Goal: Complete application form

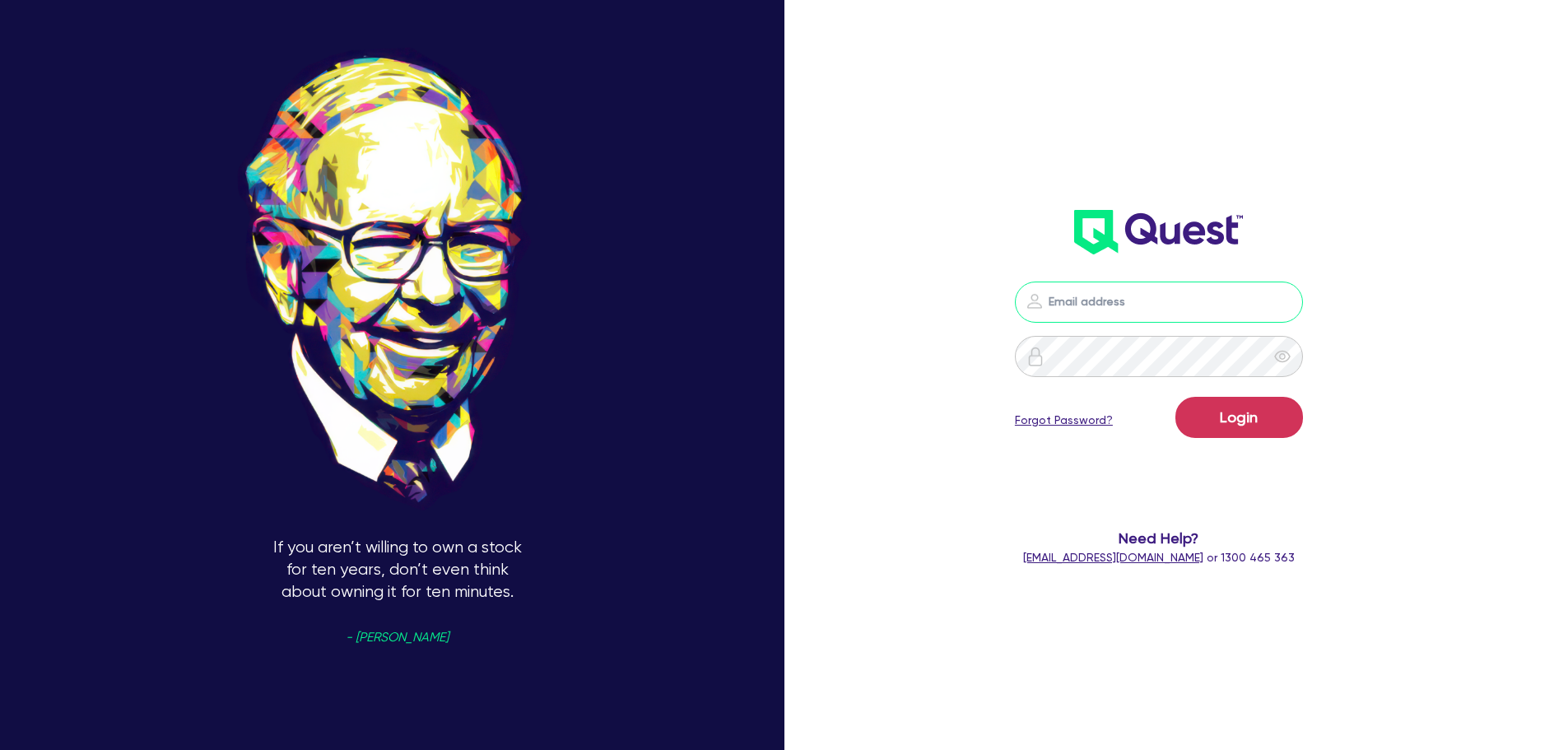
click at [1133, 308] on input "email" at bounding box center [1159, 302] width 288 height 41
type input "[EMAIL_ADDRESS][PERSON_NAME][DOMAIN_NAME]"
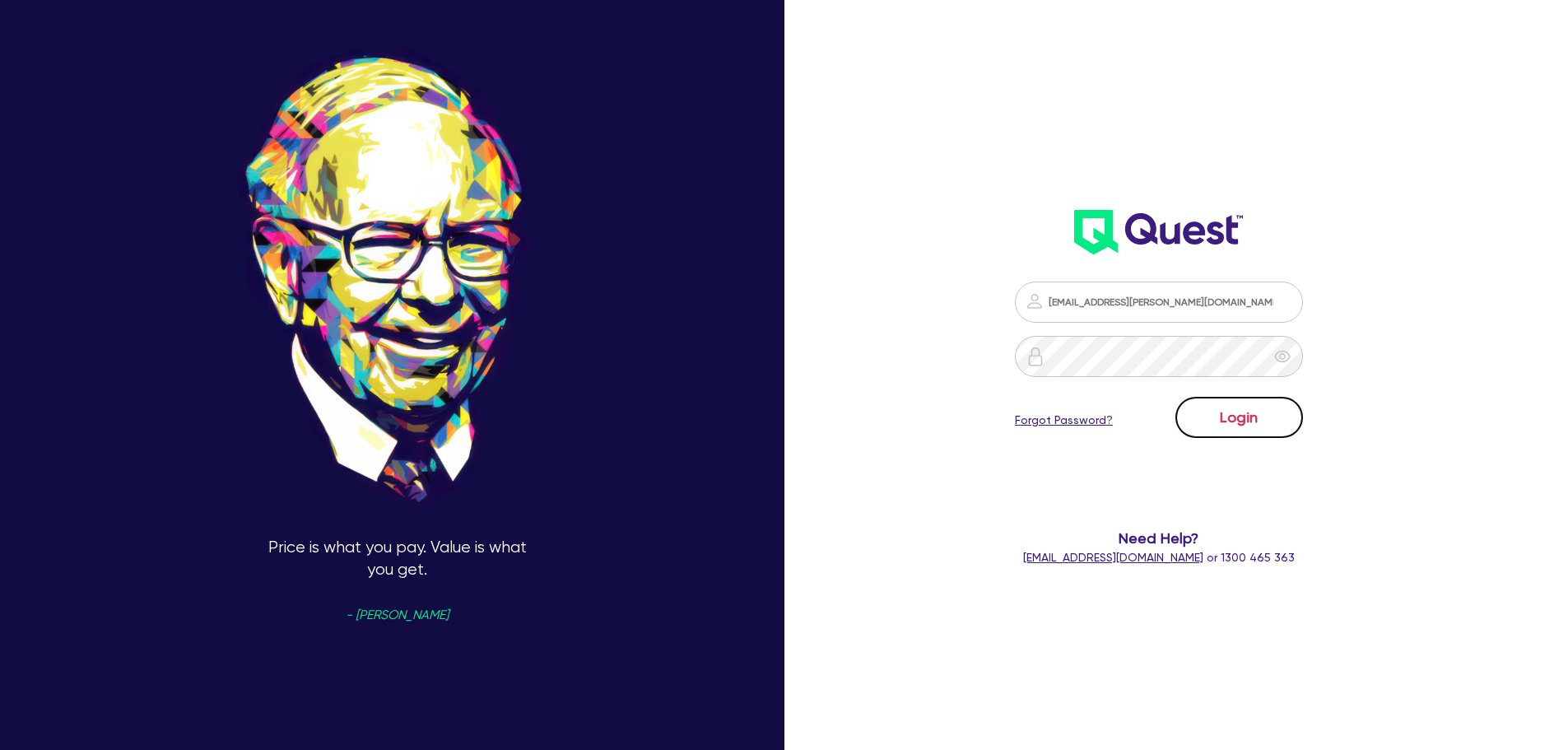
click at [1242, 424] on button "Login" at bounding box center [1239, 416] width 128 height 41
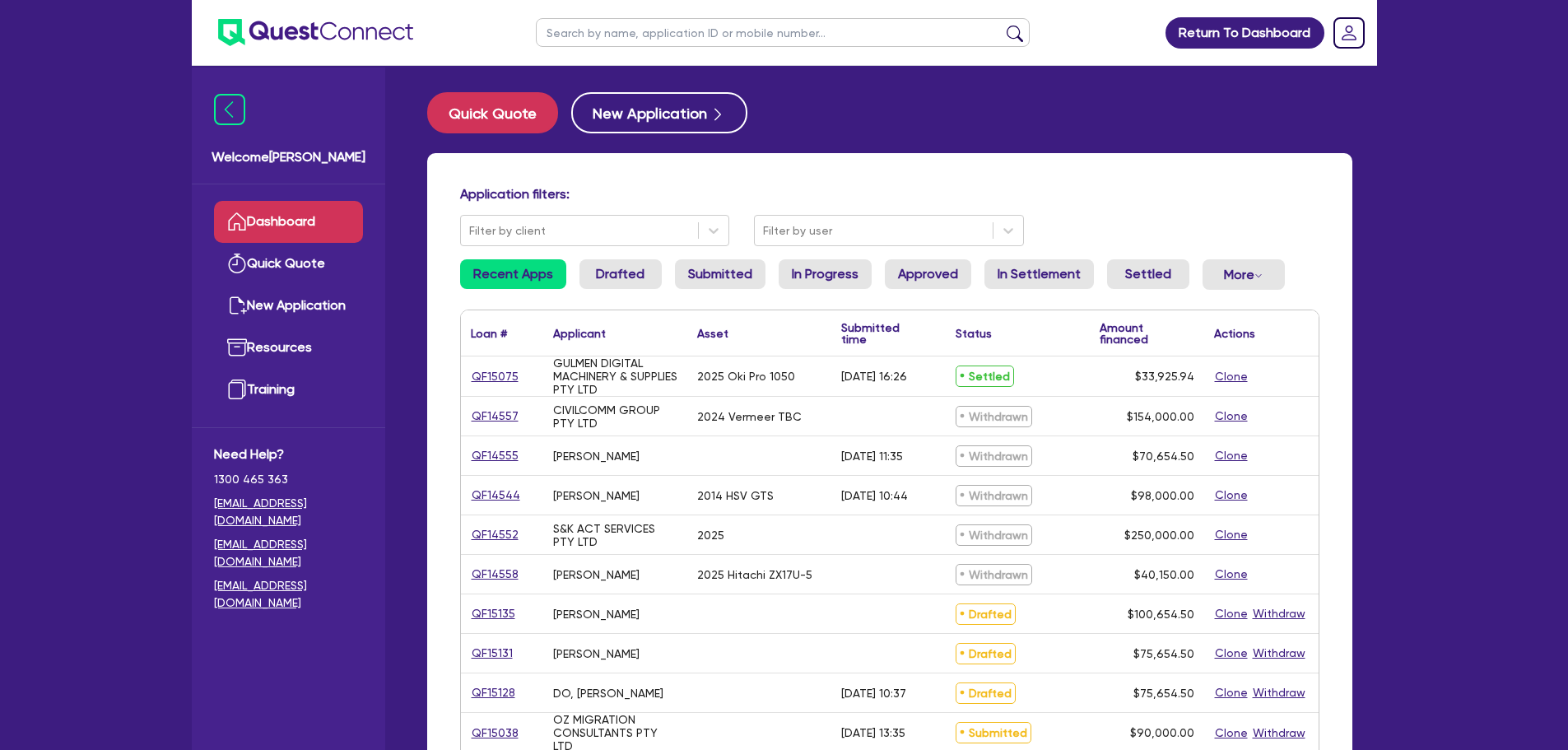
click at [674, 26] on input "text" at bounding box center [782, 32] width 494 height 29
type input "oz"
click at [1001, 24] on button "submit" at bounding box center [1014, 36] width 26 height 23
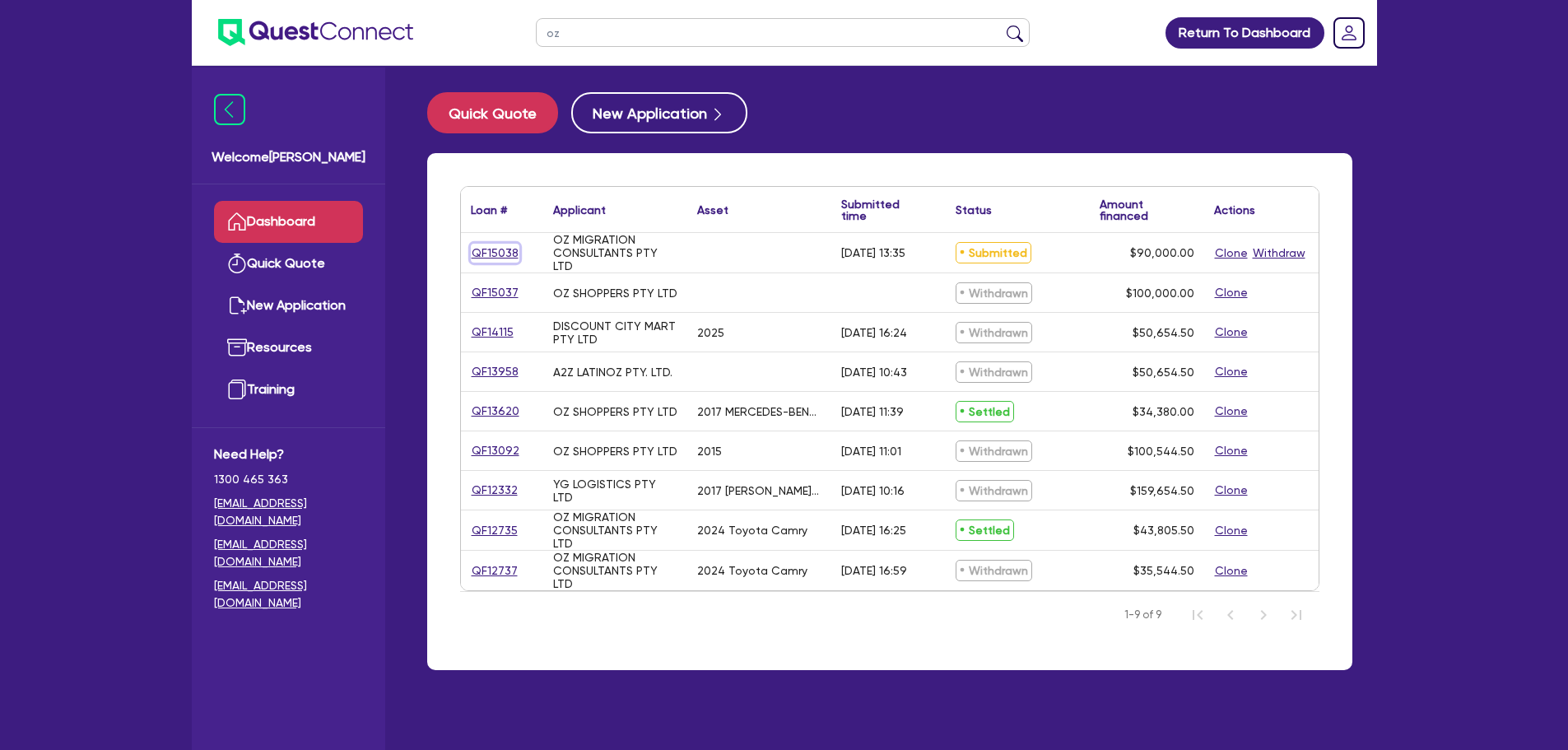
click at [502, 253] on link "QF15038" at bounding box center [495, 253] width 49 height 19
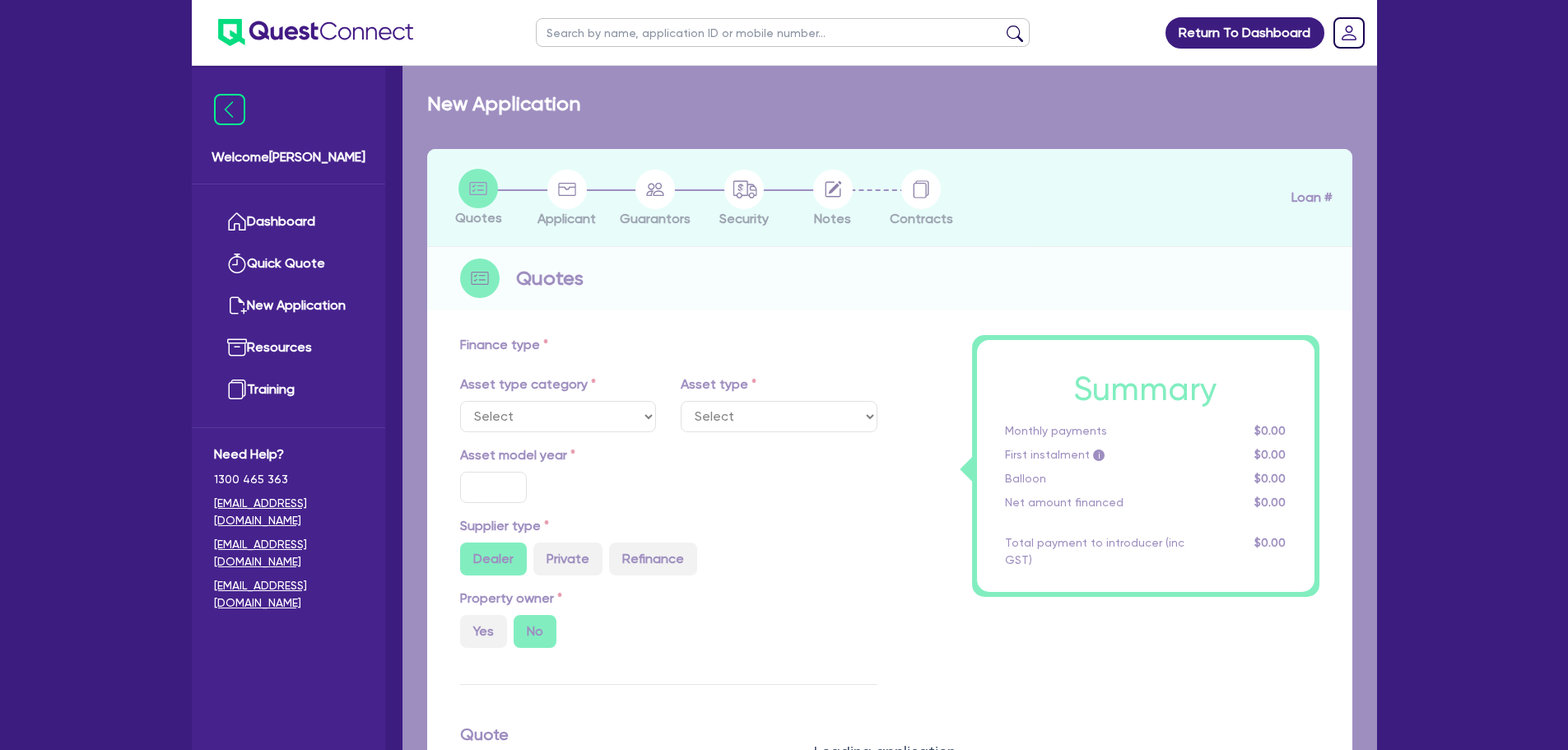
type input "90,000"
type input "6"
type input "5,400"
type input "17"
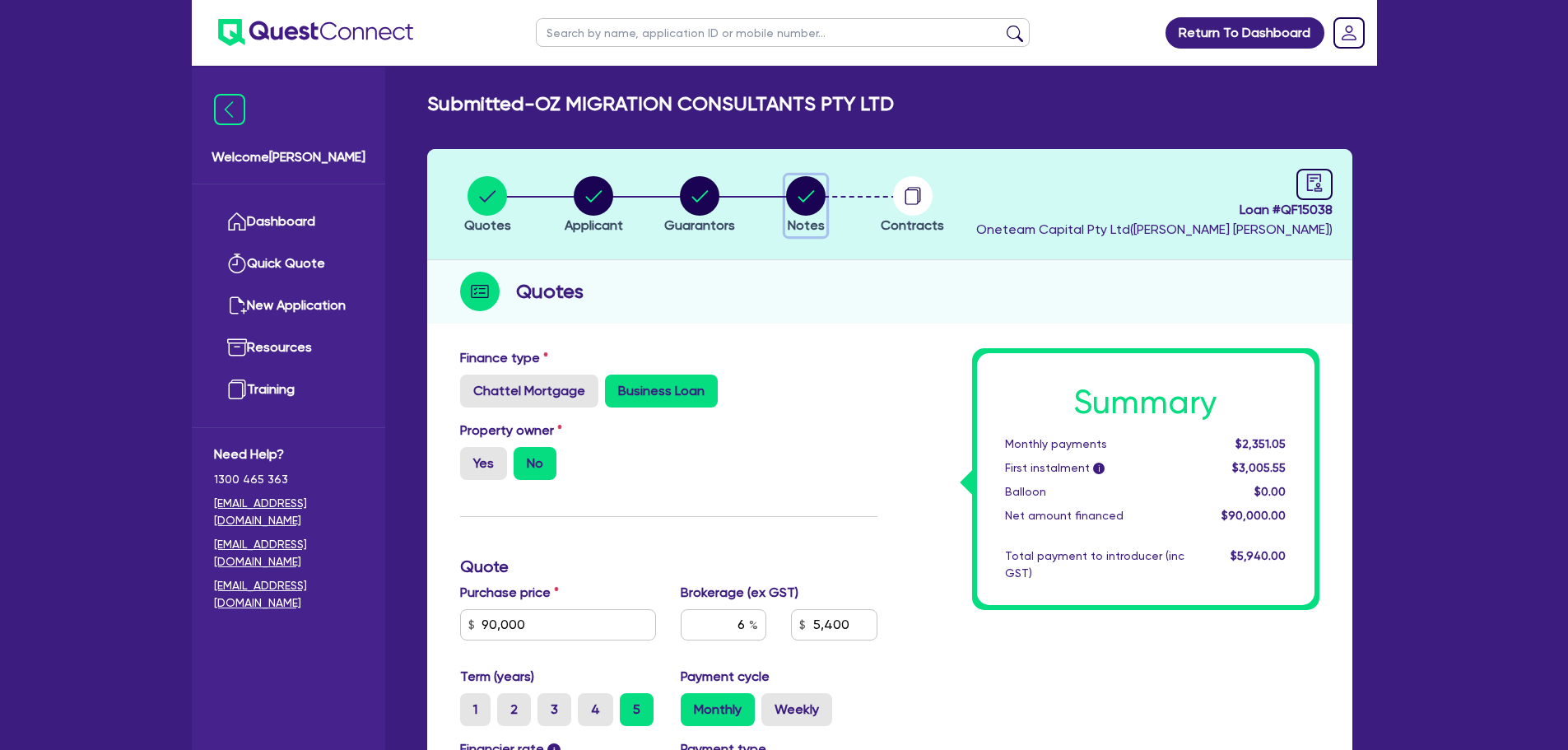
click at [803, 202] on icon "button" at bounding box center [807, 196] width 17 height 11
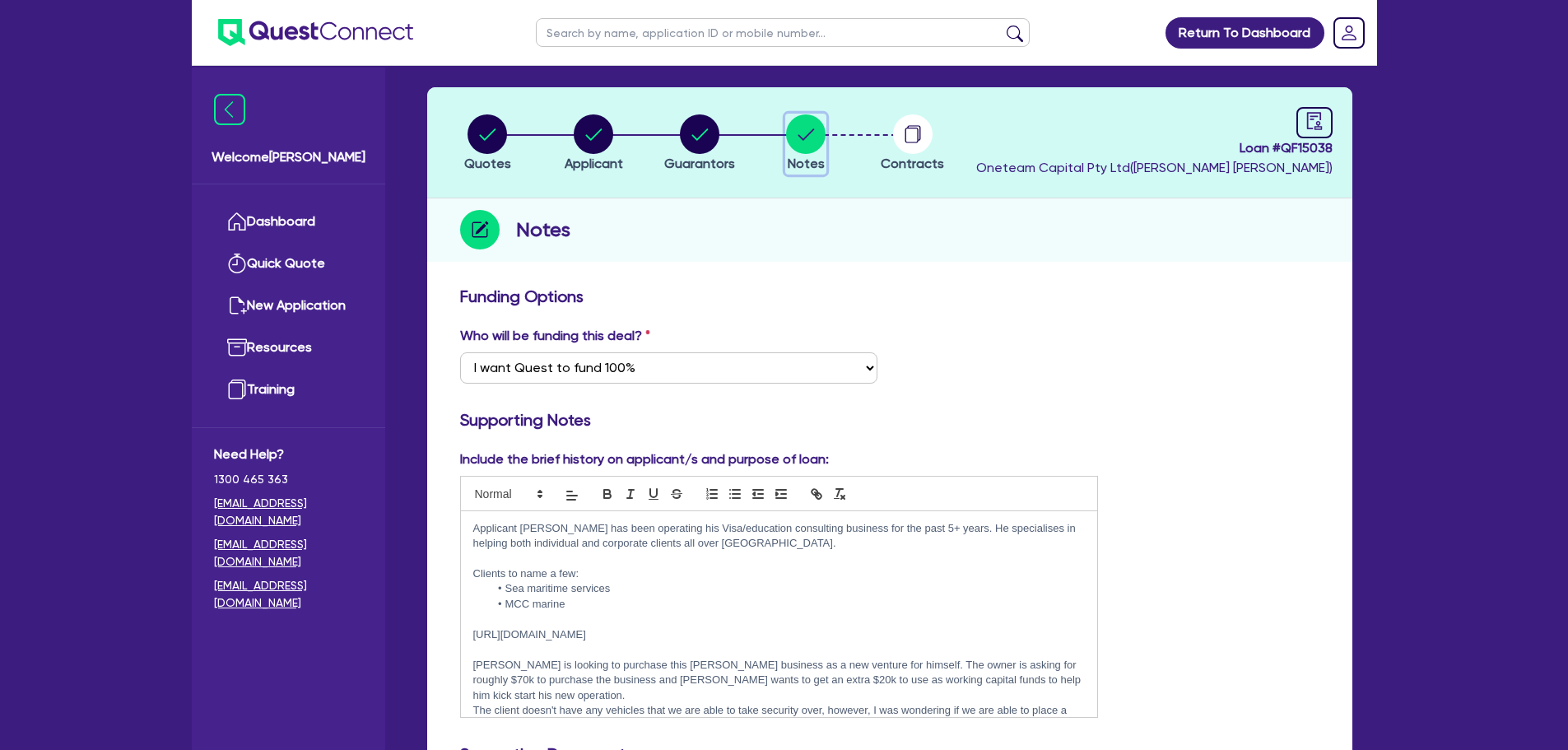
scroll to position [164, 0]
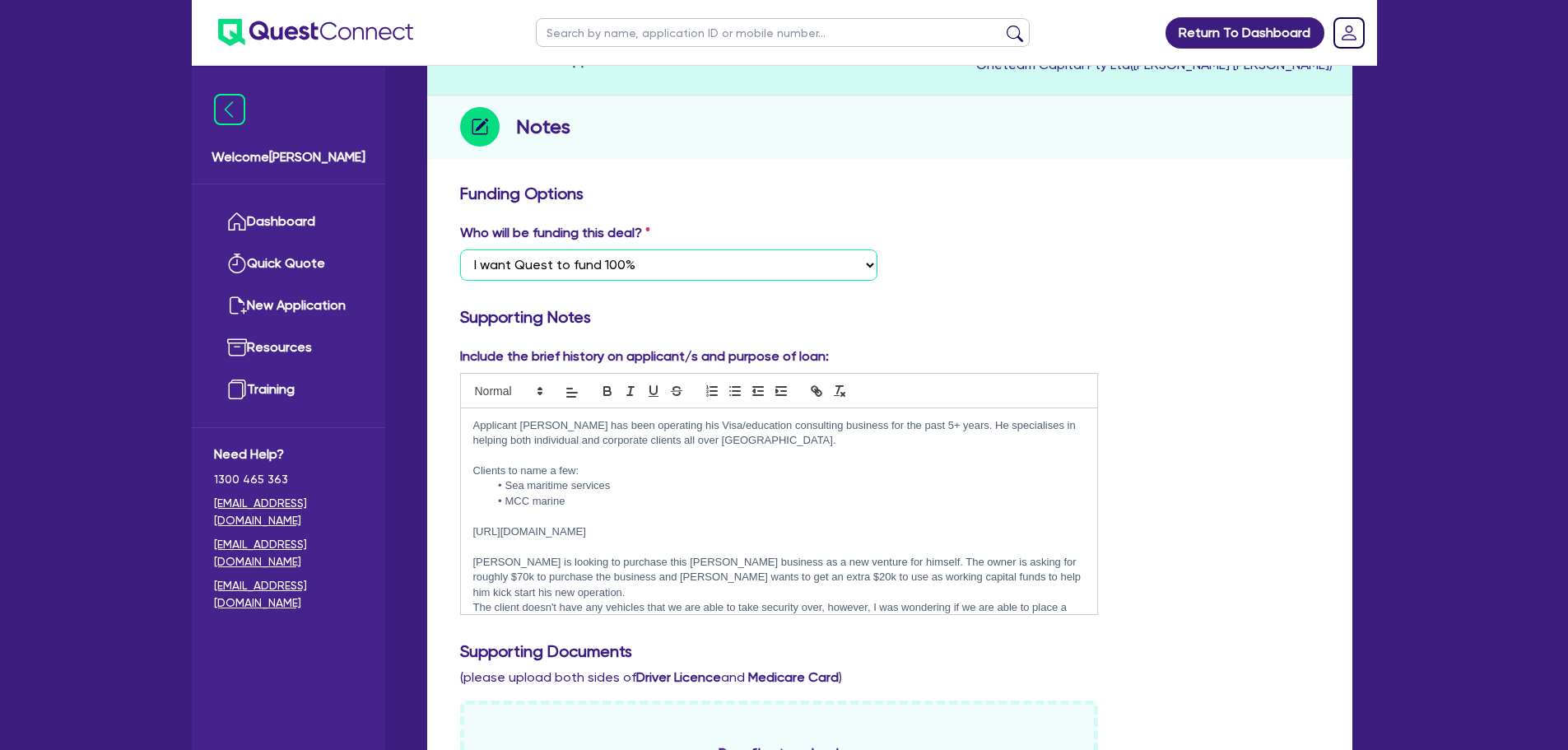
drag, startPoint x: 812, startPoint y: 269, endPoint x: 803, endPoint y: 279, distance: 13.5
click at [812, 269] on select "Select I want Quest to fund 100% I will fund 100% I will co-fund with Quest Oth…" at bounding box center [668, 265] width 417 height 31
select select "Other"
click at [460, 249] on select "Select I want Quest to fund 100% I will fund 100% I will co-fund with Quest Oth…" at bounding box center [668, 265] width 417 height 31
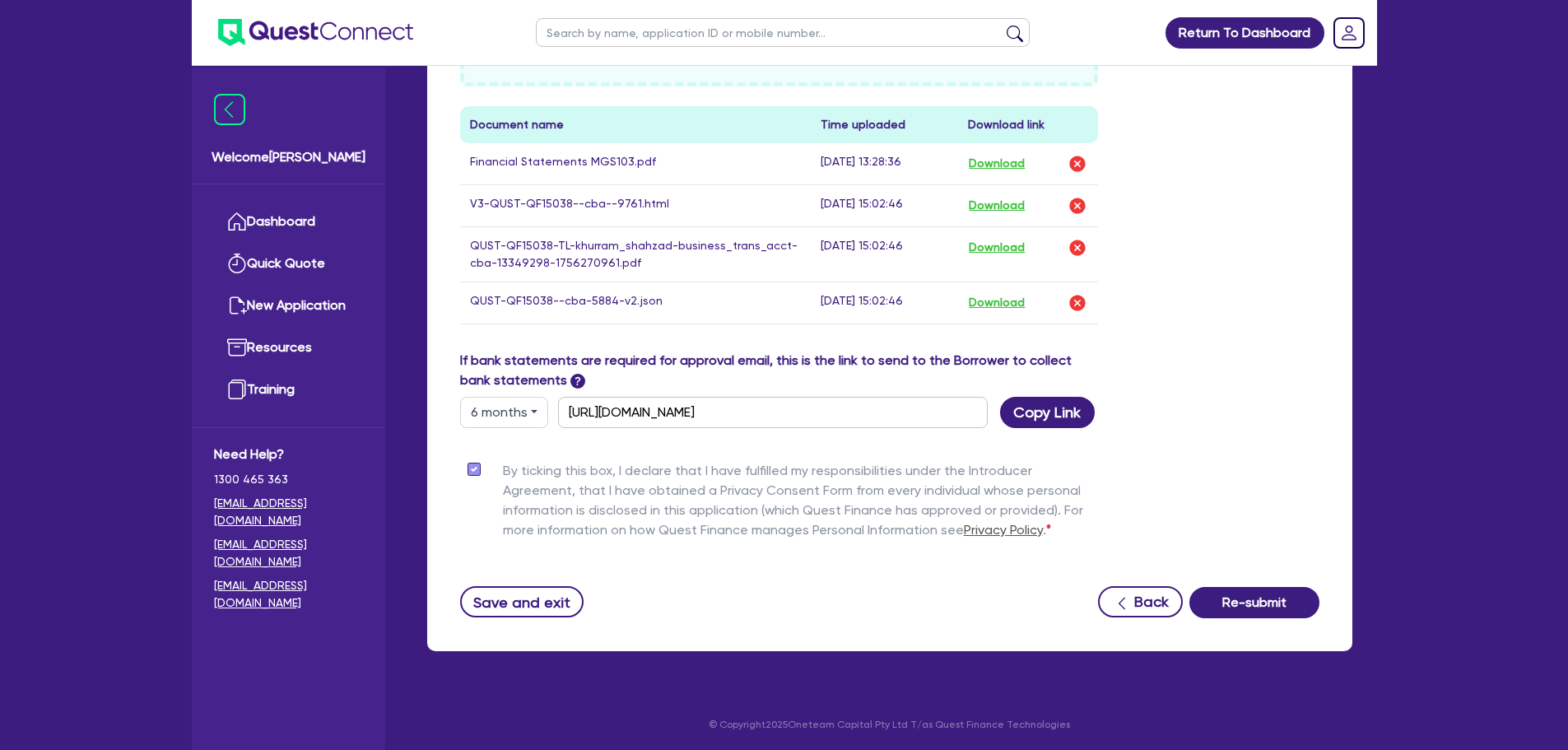
scroll to position [958, 0]
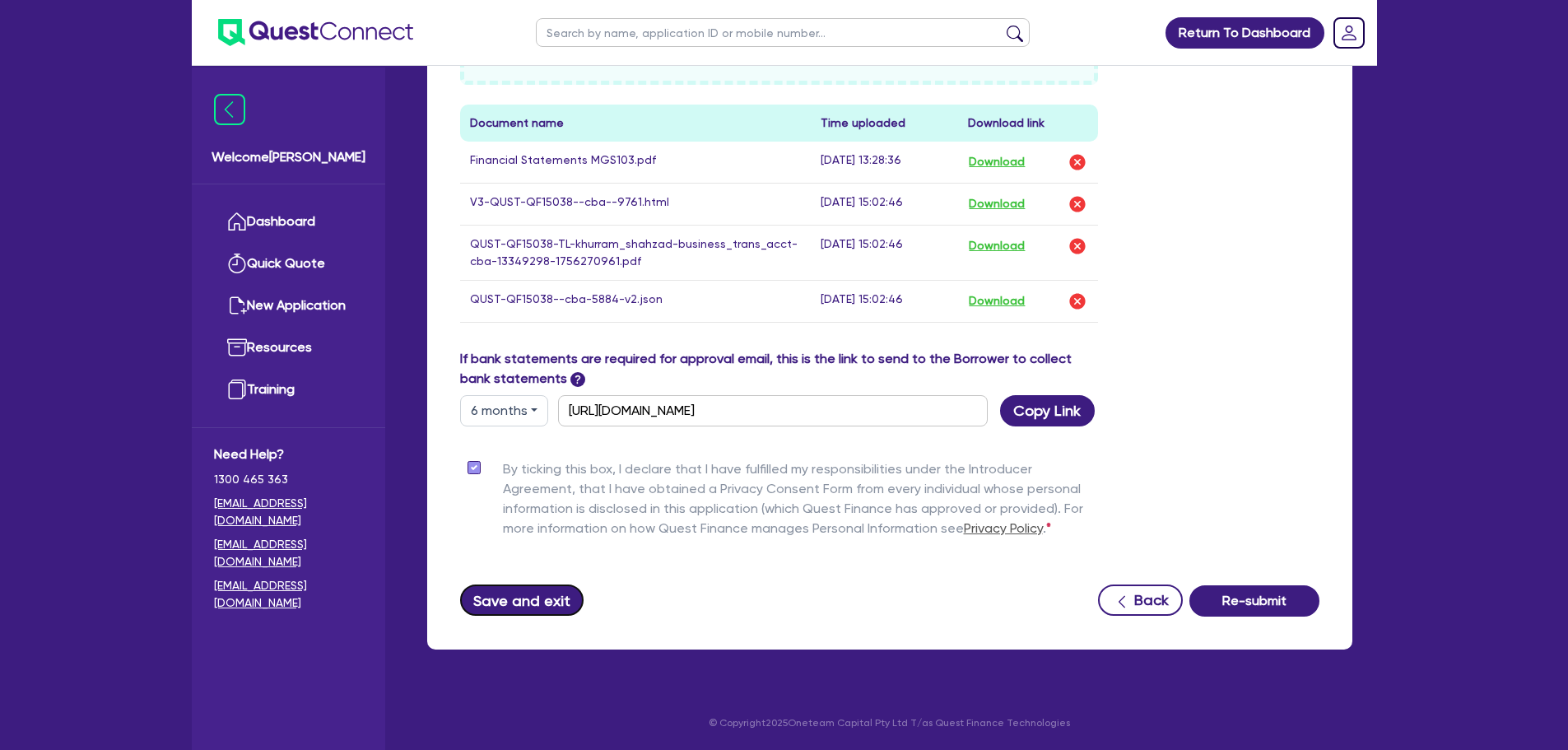
click at [548, 586] on button "Save and exit" at bounding box center [522, 600] width 124 height 31
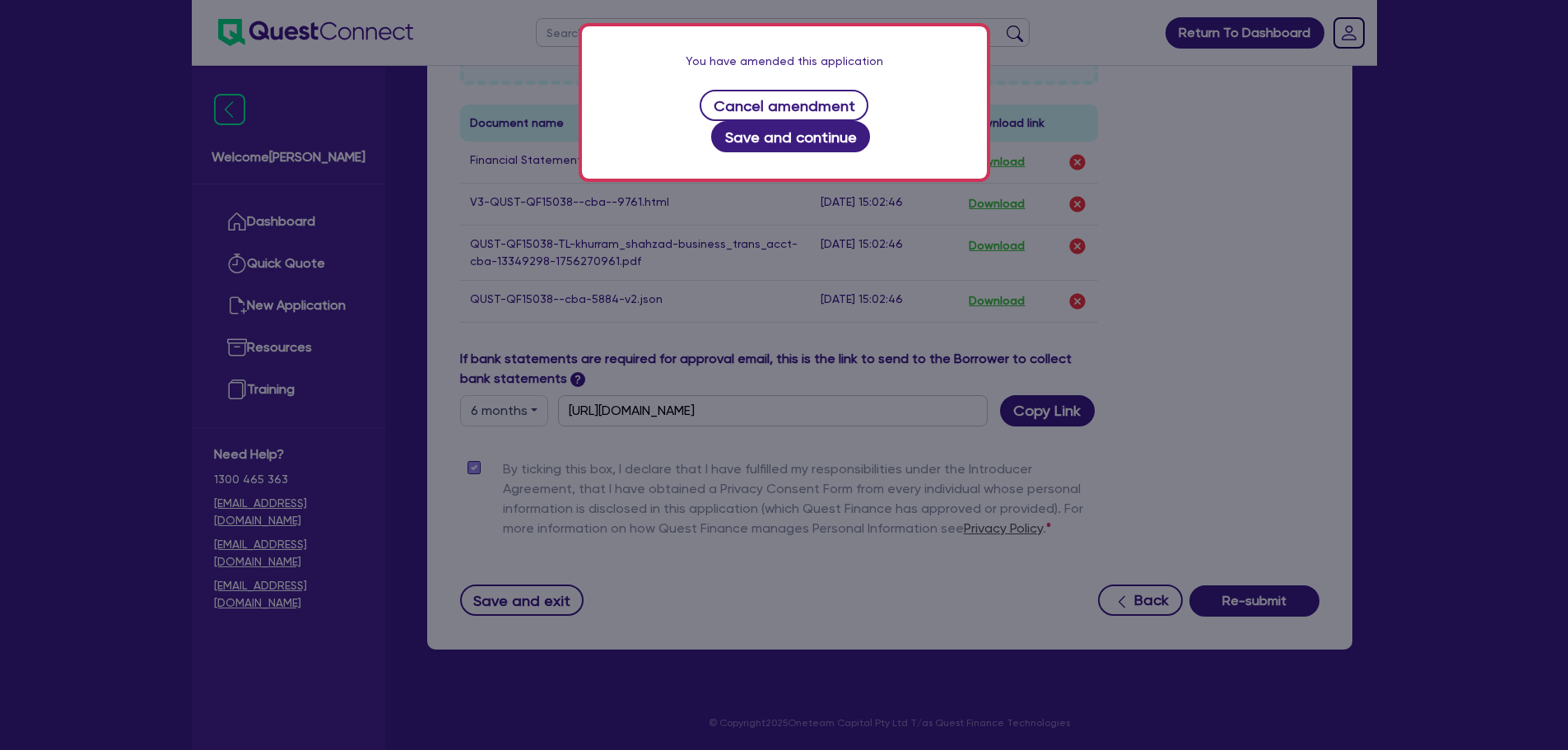
click at [864, 127] on div "You have amended this application Cancel amendment Save and continue" at bounding box center [784, 102] width 405 height 152
click at [870, 121] on button "Save and continue" at bounding box center [790, 136] width 159 height 31
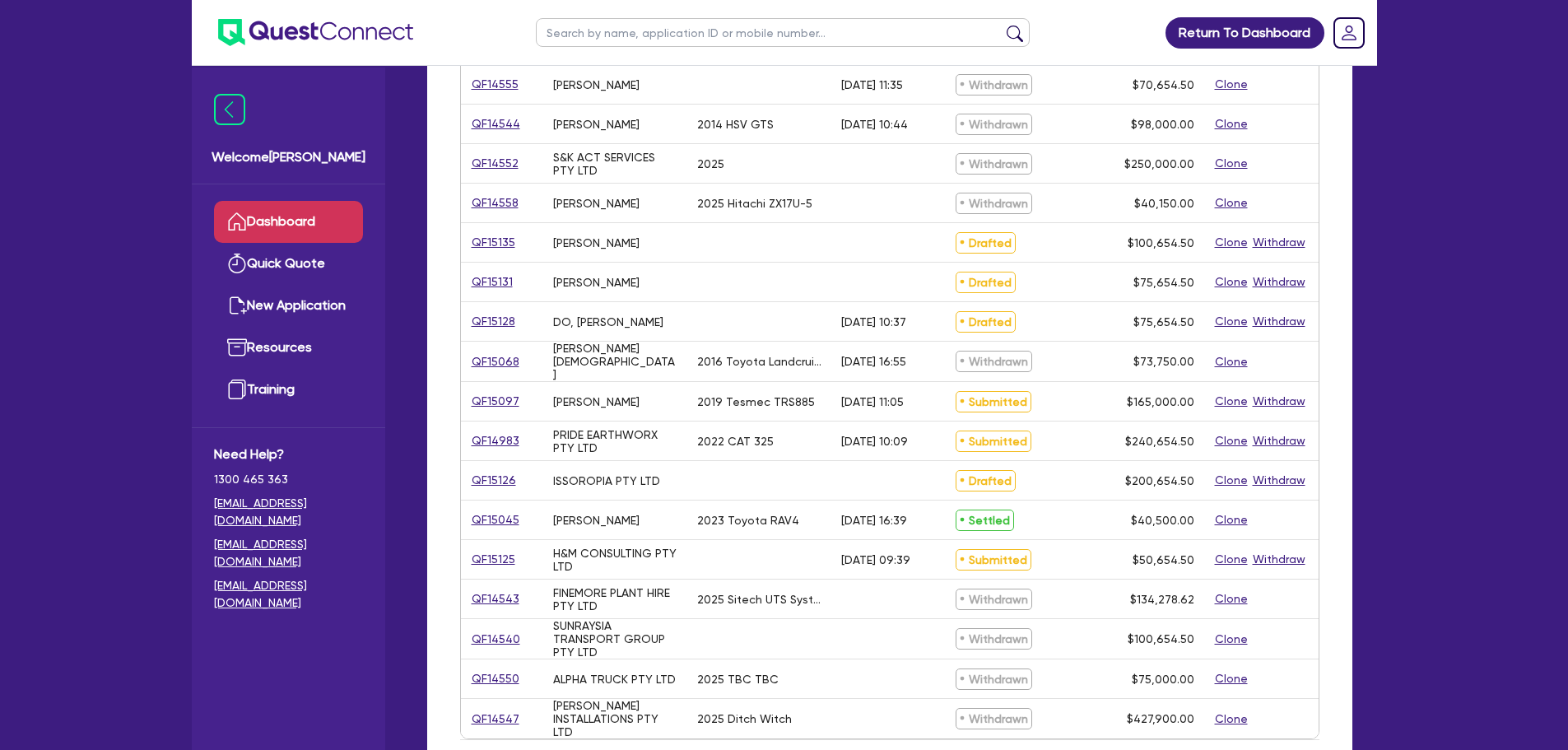
scroll to position [494, 0]
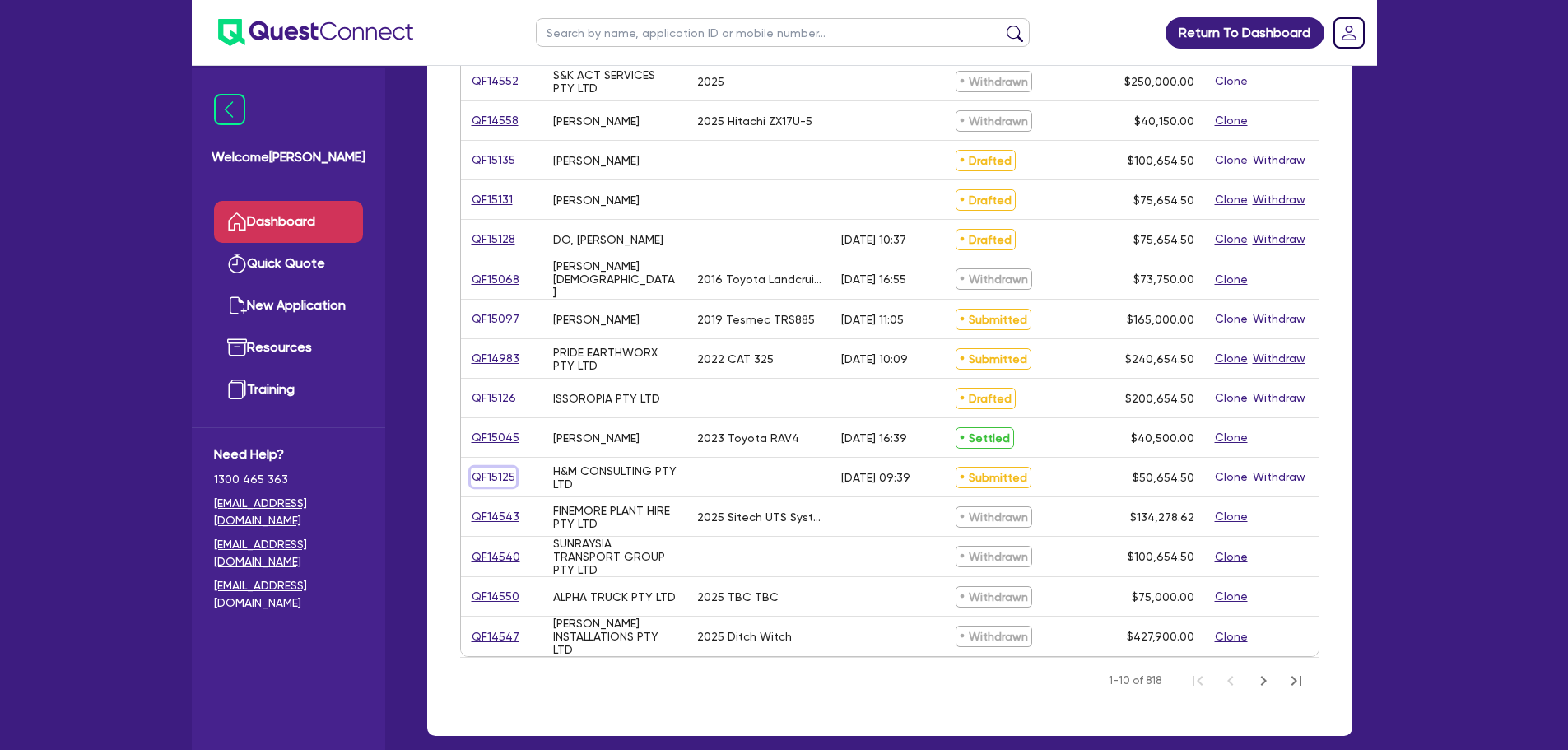
click at [494, 475] on link "QF15125" at bounding box center [494, 477] width 45 height 19
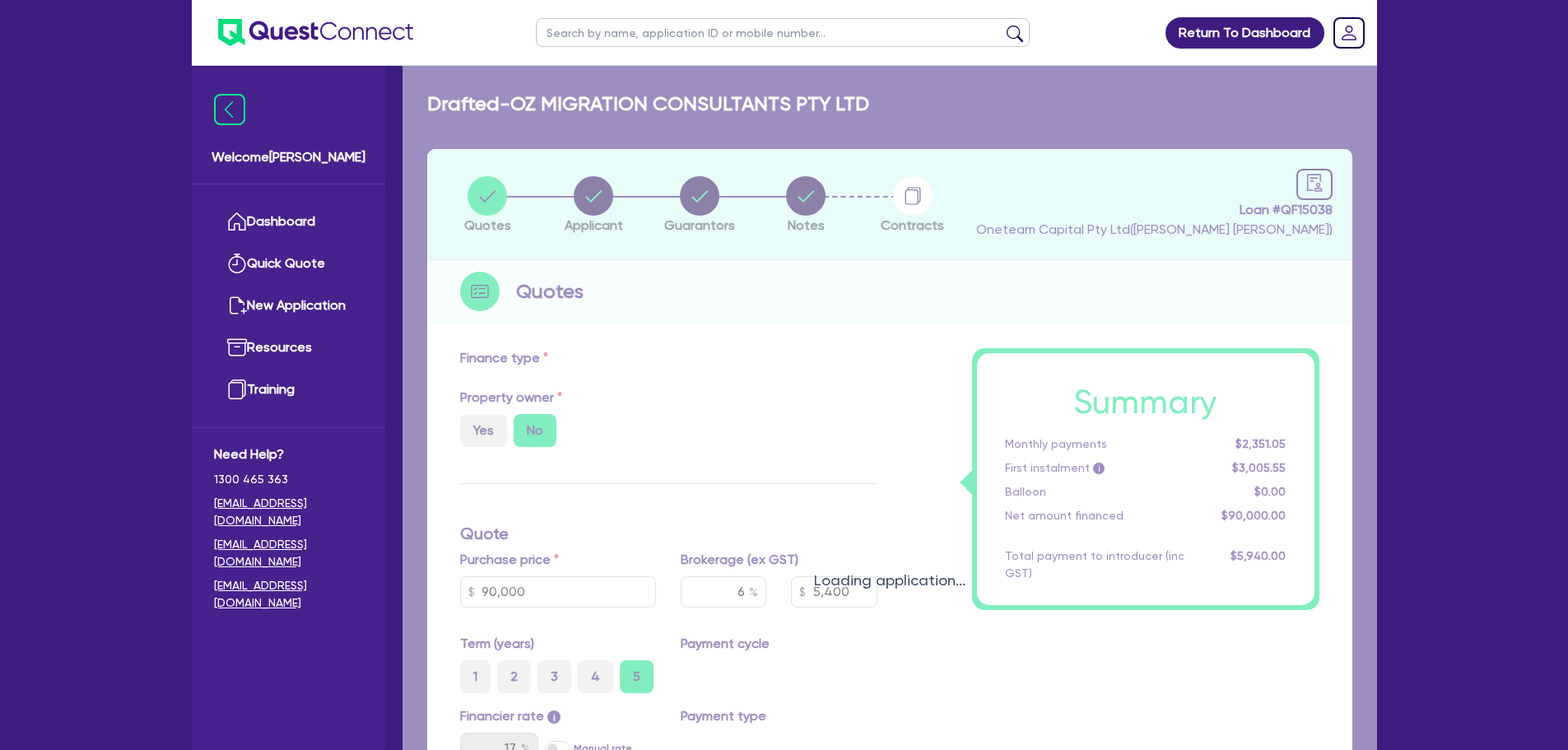
type input "50,000"
type input "4"
type input "2,026.18"
type input "12"
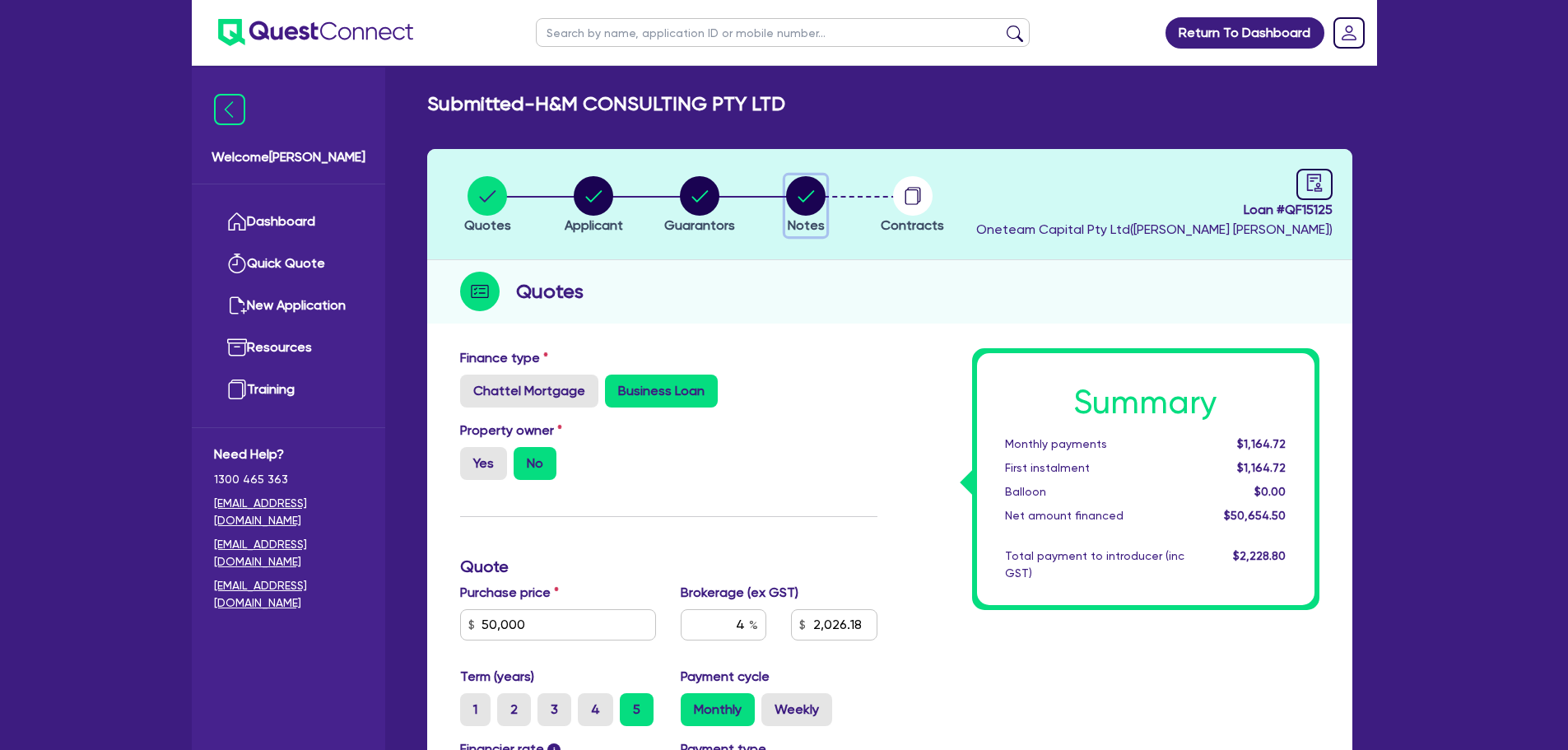
click at [800, 199] on circle "button" at bounding box center [805, 196] width 39 height 39
select select "Other"
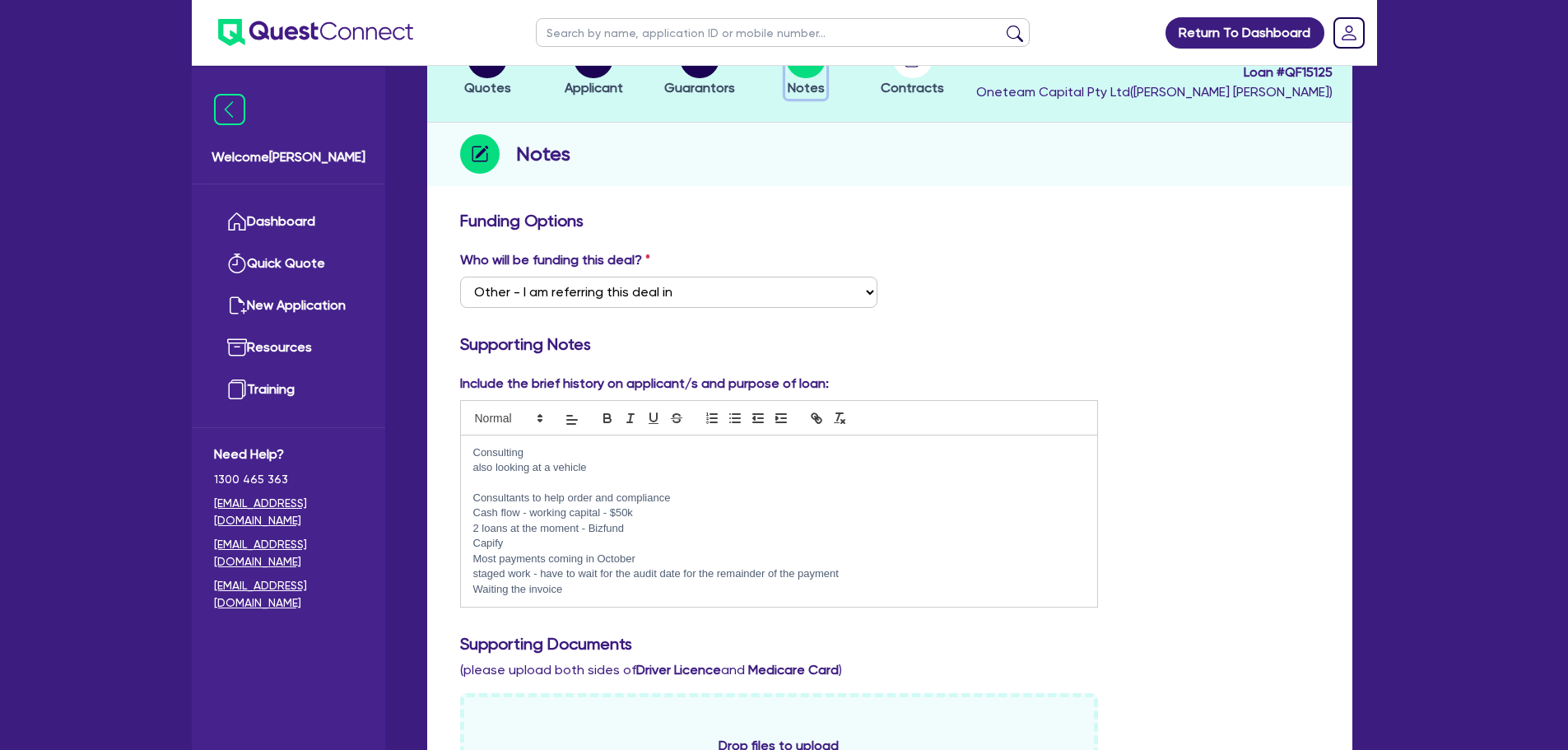
scroll to position [164, 0]
